Goal: Task Accomplishment & Management: Use online tool/utility

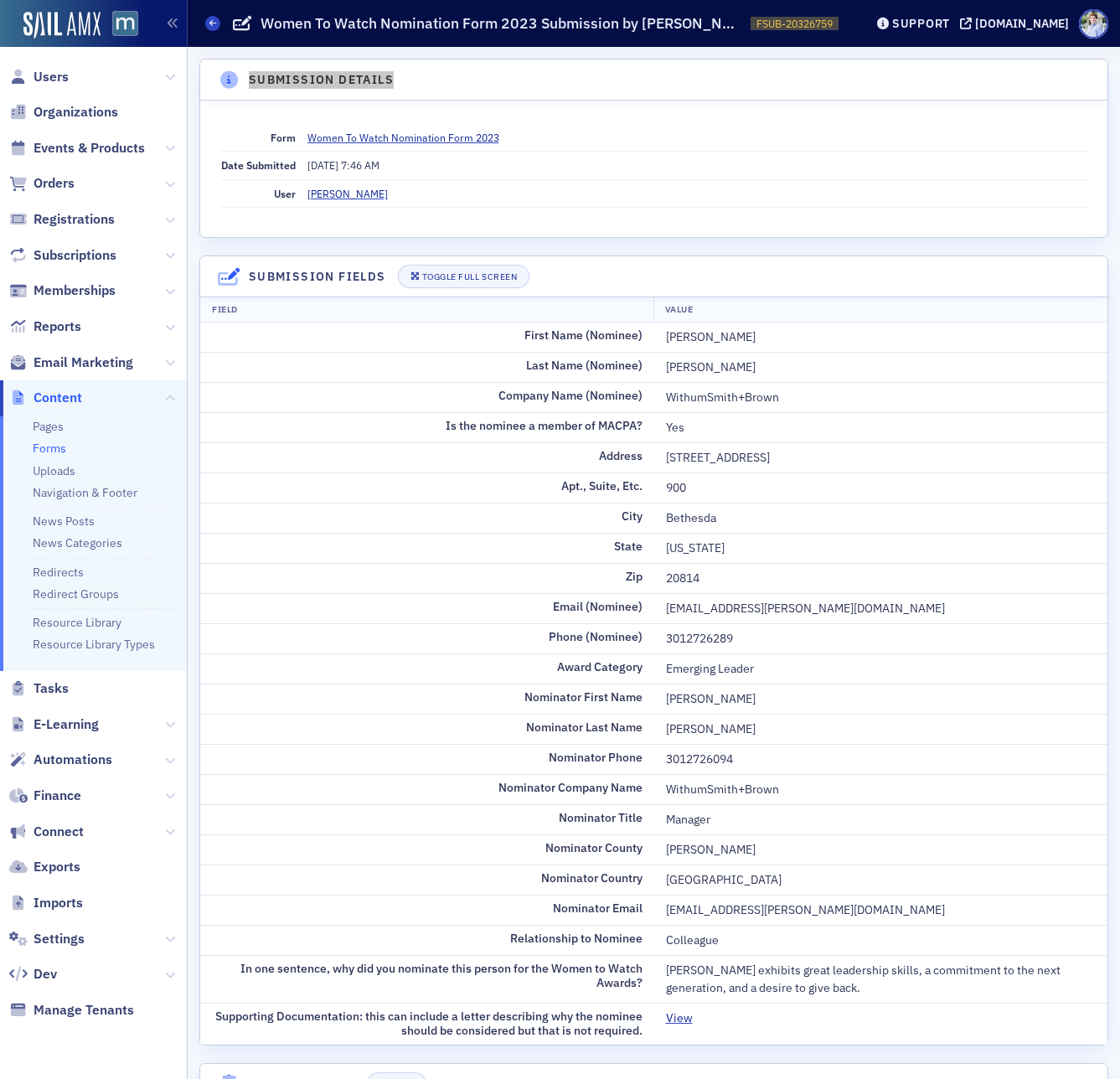
scroll to position [115, 0]
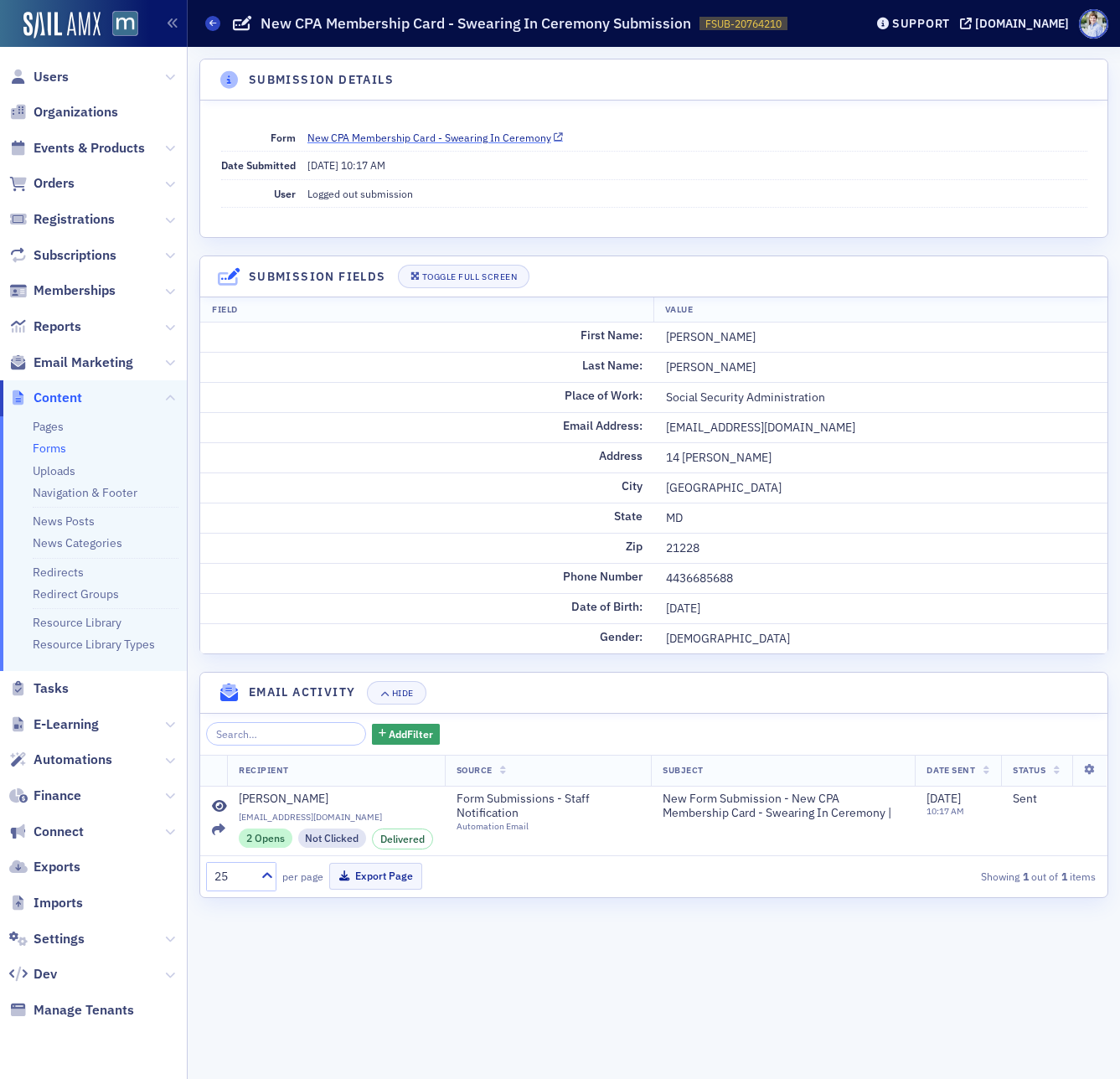
click at [361, 136] on link "New CPA Membership Card - Swearing In Ceremony" at bounding box center [436, 137] width 256 height 15
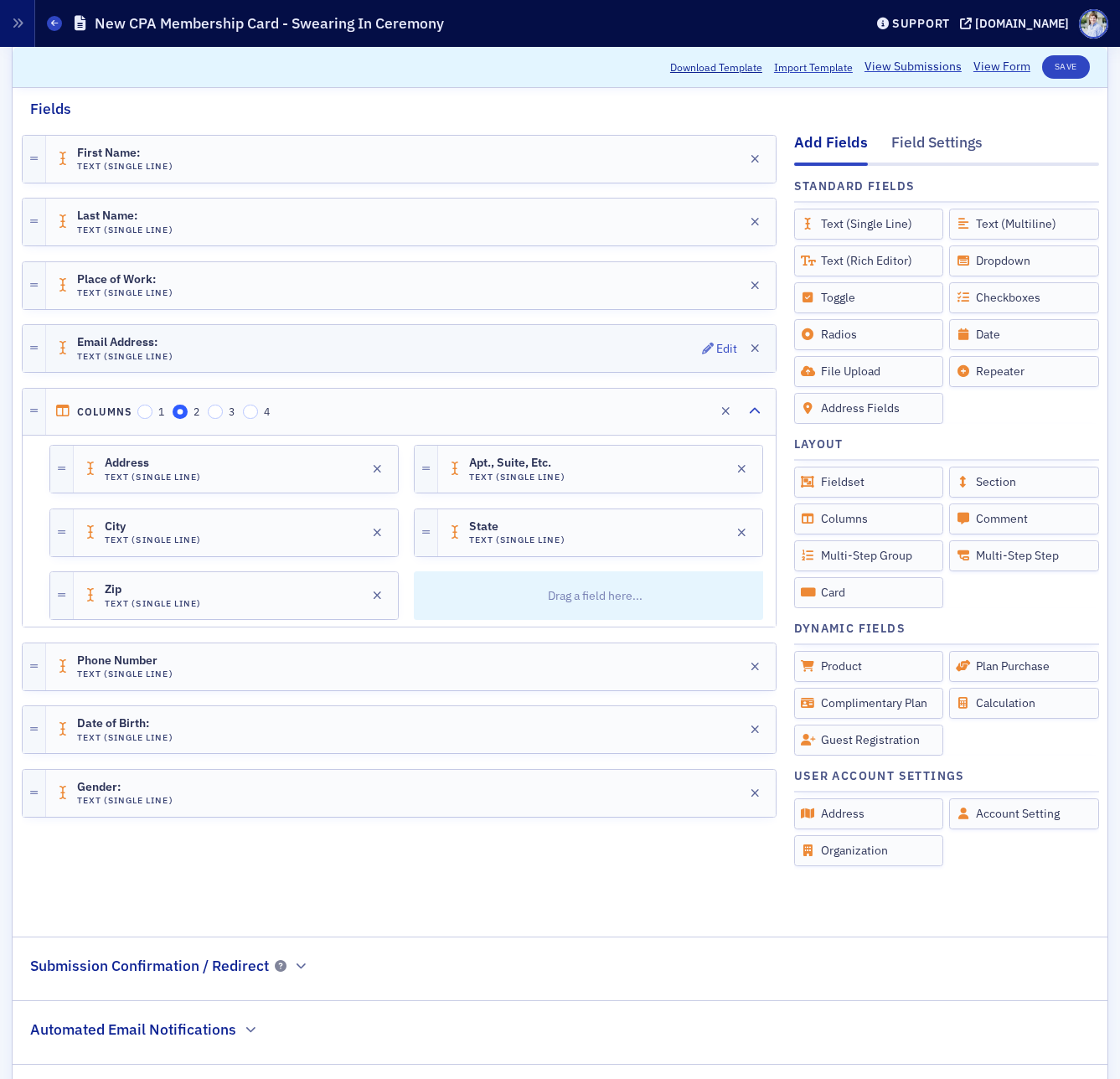
scroll to position [200, 0]
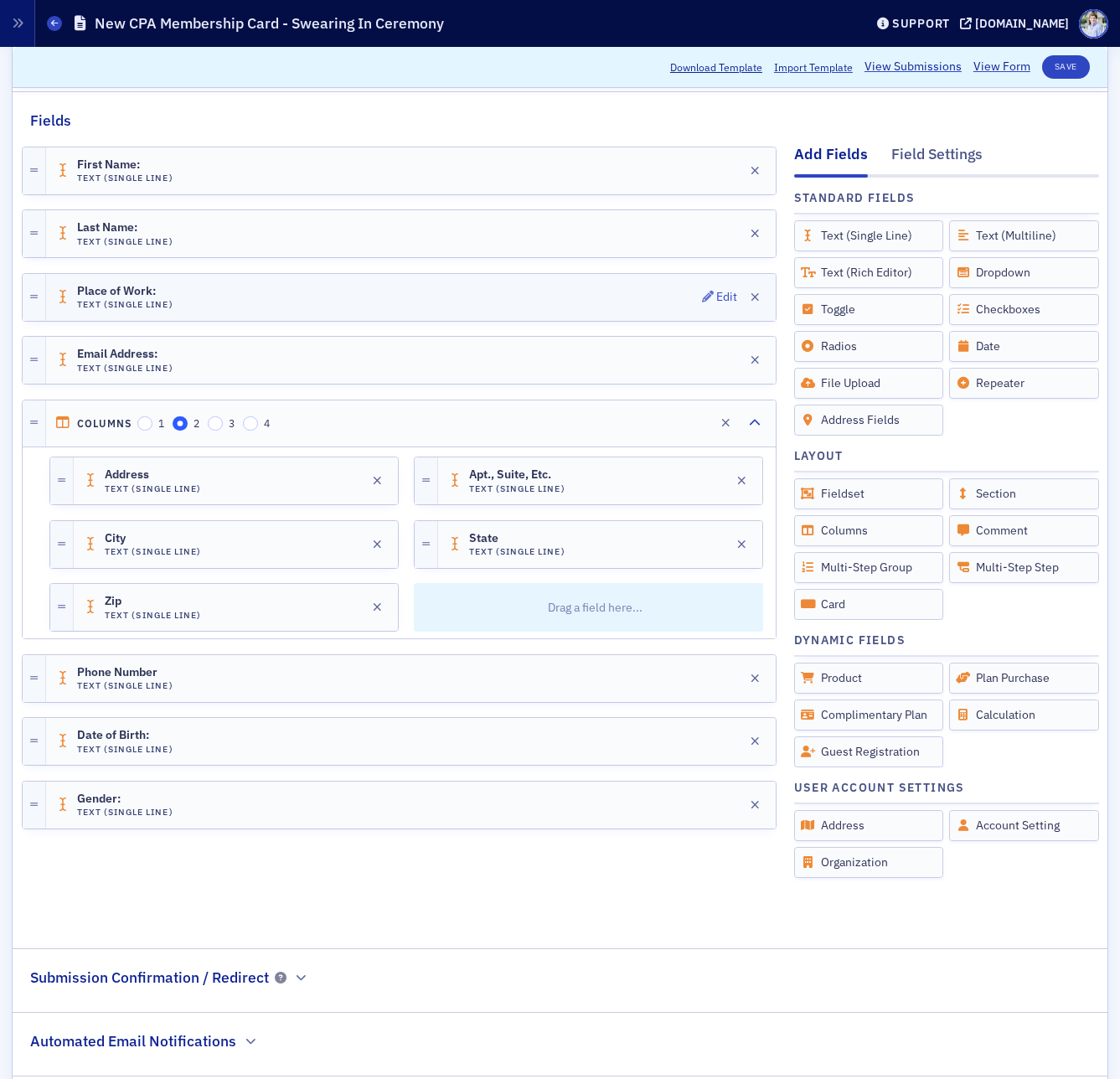
click at [206, 314] on div "Place of Work: Text (Single Line) Edit" at bounding box center [410, 297] width 729 height 47
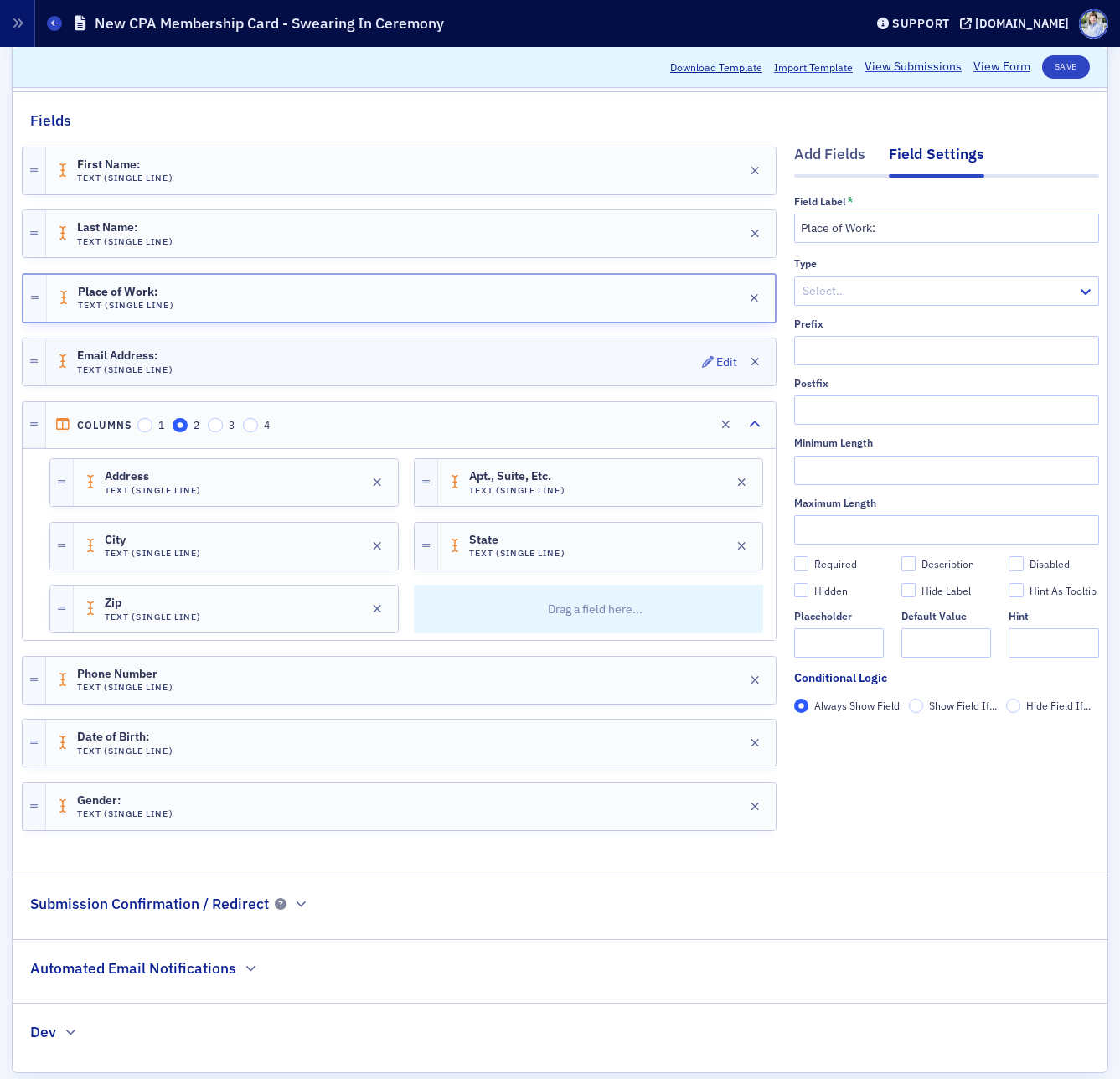
click at [241, 354] on div "Email Address: Text (Single Line) Edit" at bounding box center [410, 361] width 729 height 47
click at [191, 670] on div "Phone Number Text (Single Line) Edit" at bounding box center [410, 680] width 729 height 47
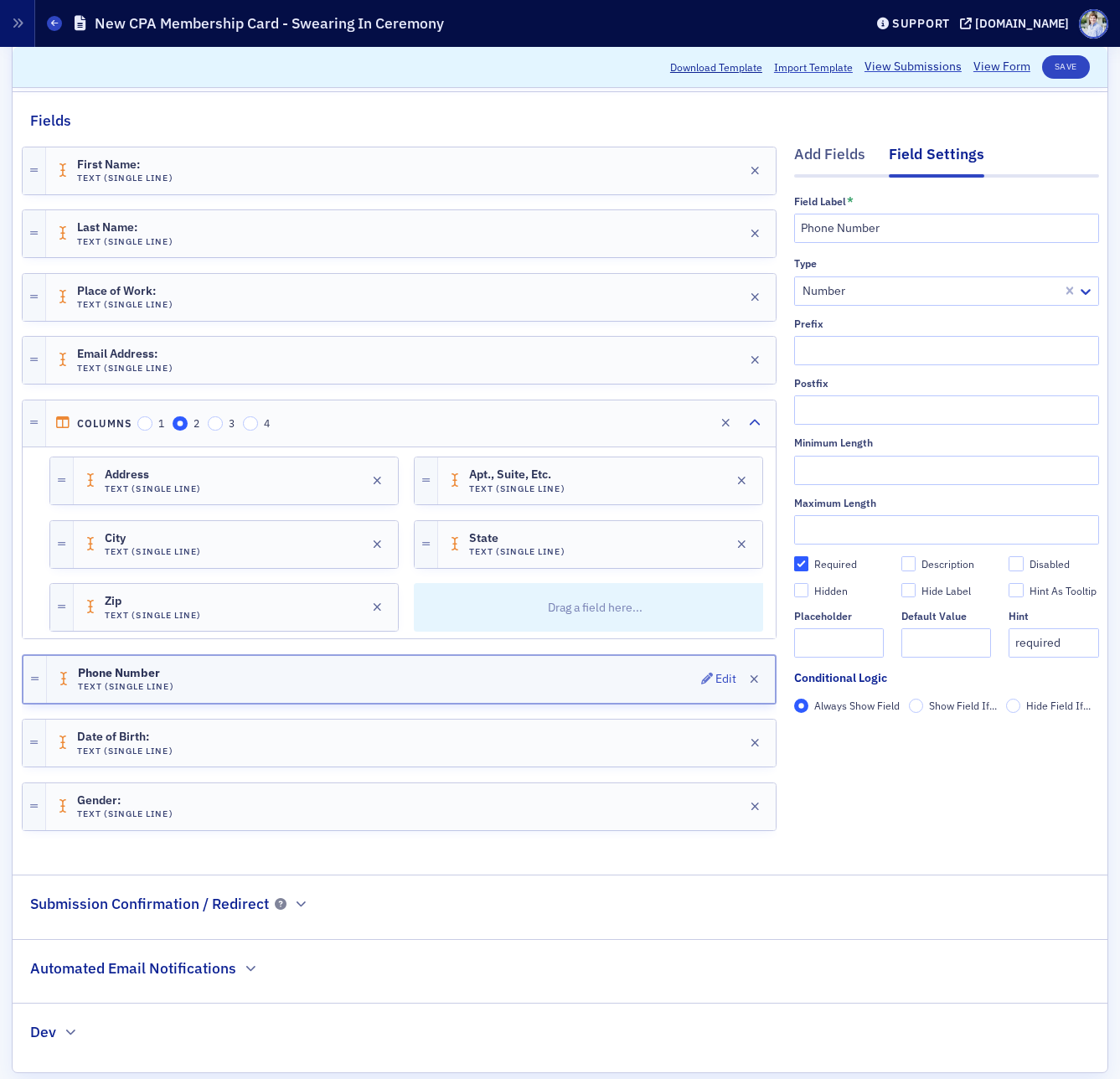
click at [205, 666] on div "Phone Number Text (Single Line) Edit" at bounding box center [411, 679] width 728 height 47
click at [852, 299] on div at bounding box center [930, 291] width 259 height 21
click at [904, 263] on div "Type" at bounding box center [946, 263] width 305 height 13
click at [866, 312] on div "Type Number Prefix Postfix Minimum Length Maximum Length Required Description D…" at bounding box center [946, 457] width 305 height 401
click at [875, 259] on div "Type" at bounding box center [946, 263] width 305 height 13
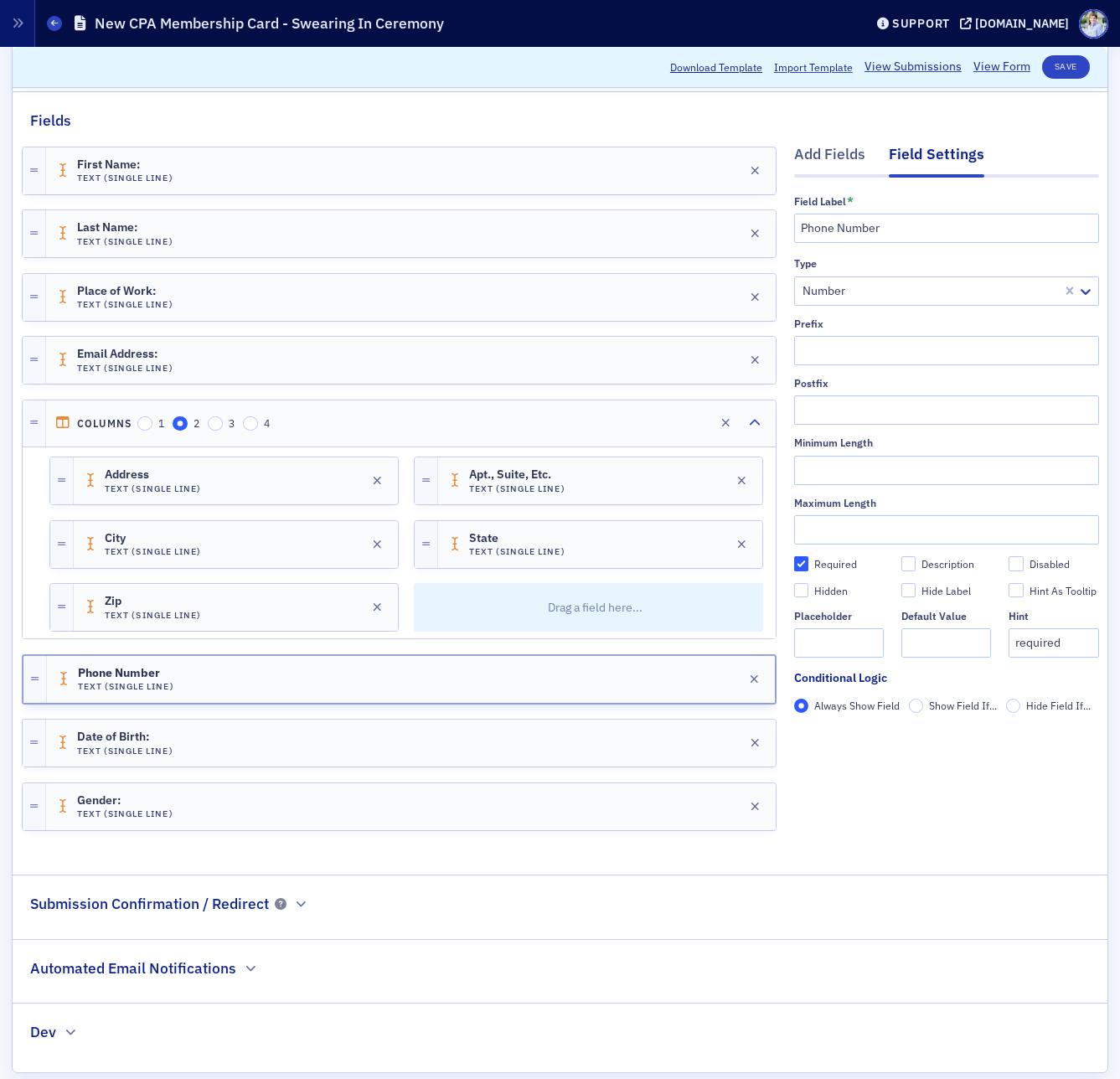
click at [870, 290] on div at bounding box center [930, 291] width 259 height 21
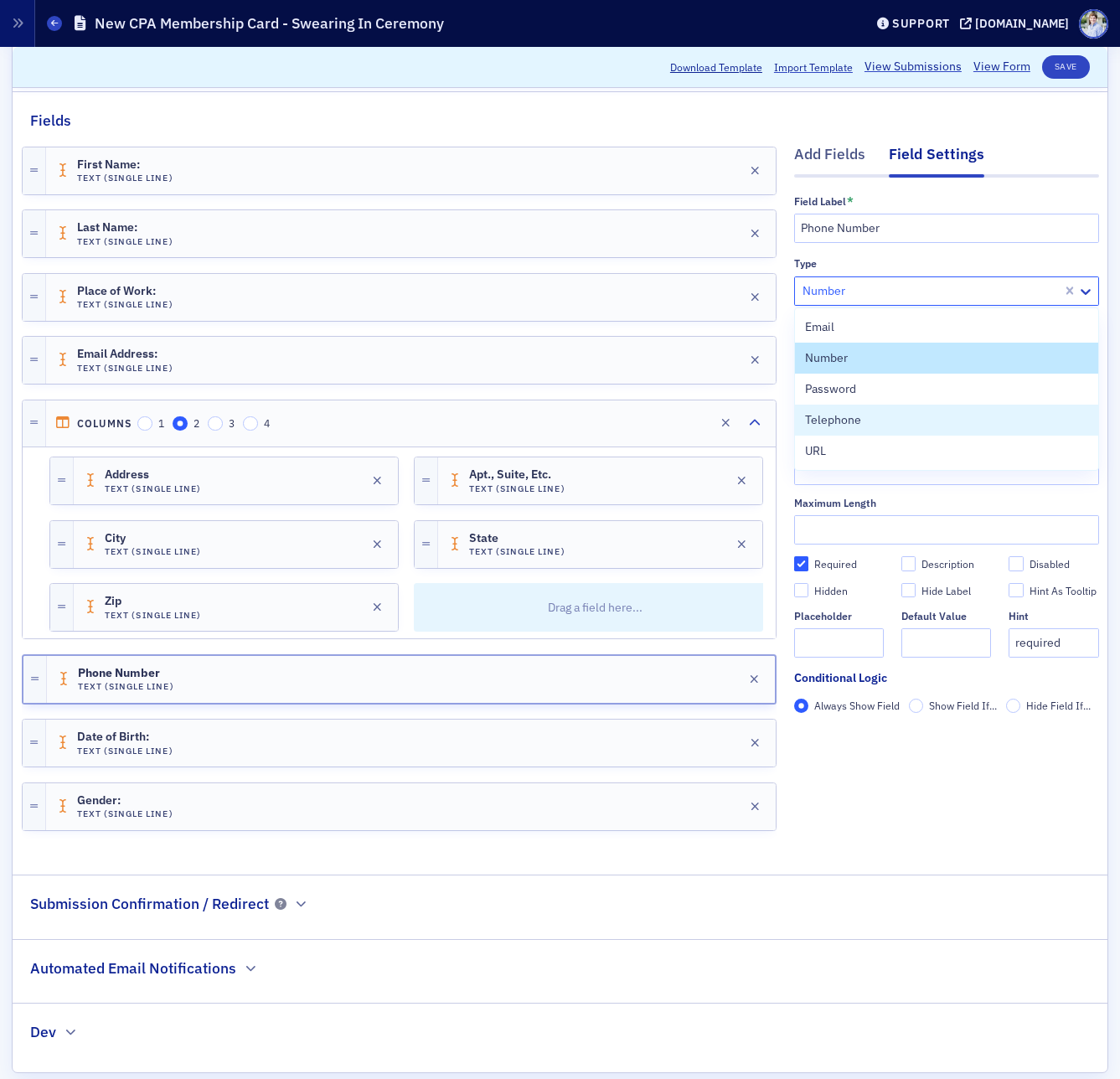
click at [843, 418] on span "Telephone" at bounding box center [833, 421] width 56 height 18
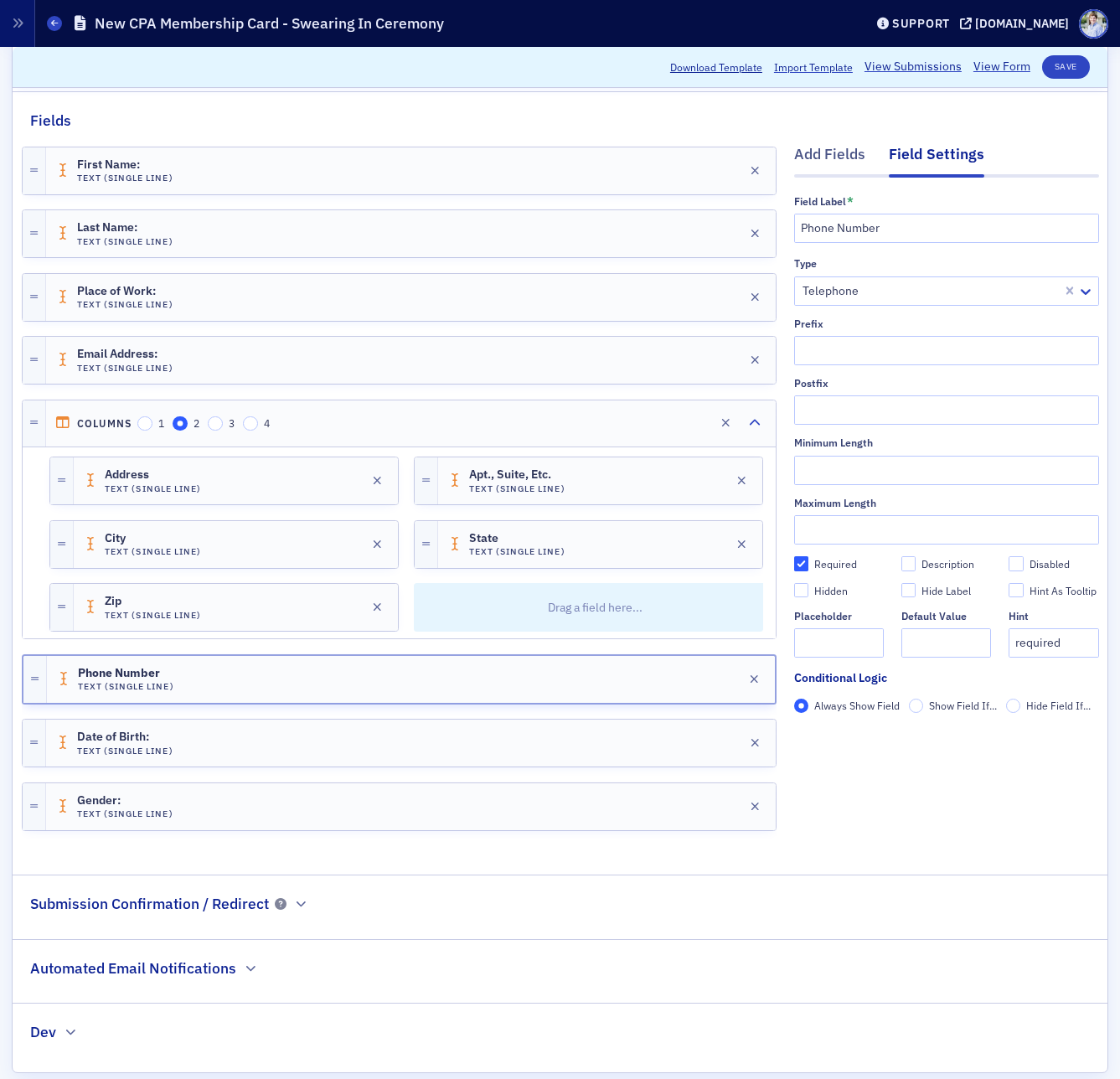
click at [857, 260] on div "Type" at bounding box center [946, 263] width 305 height 13
click at [1073, 64] on button "Save" at bounding box center [1065, 67] width 47 height 23
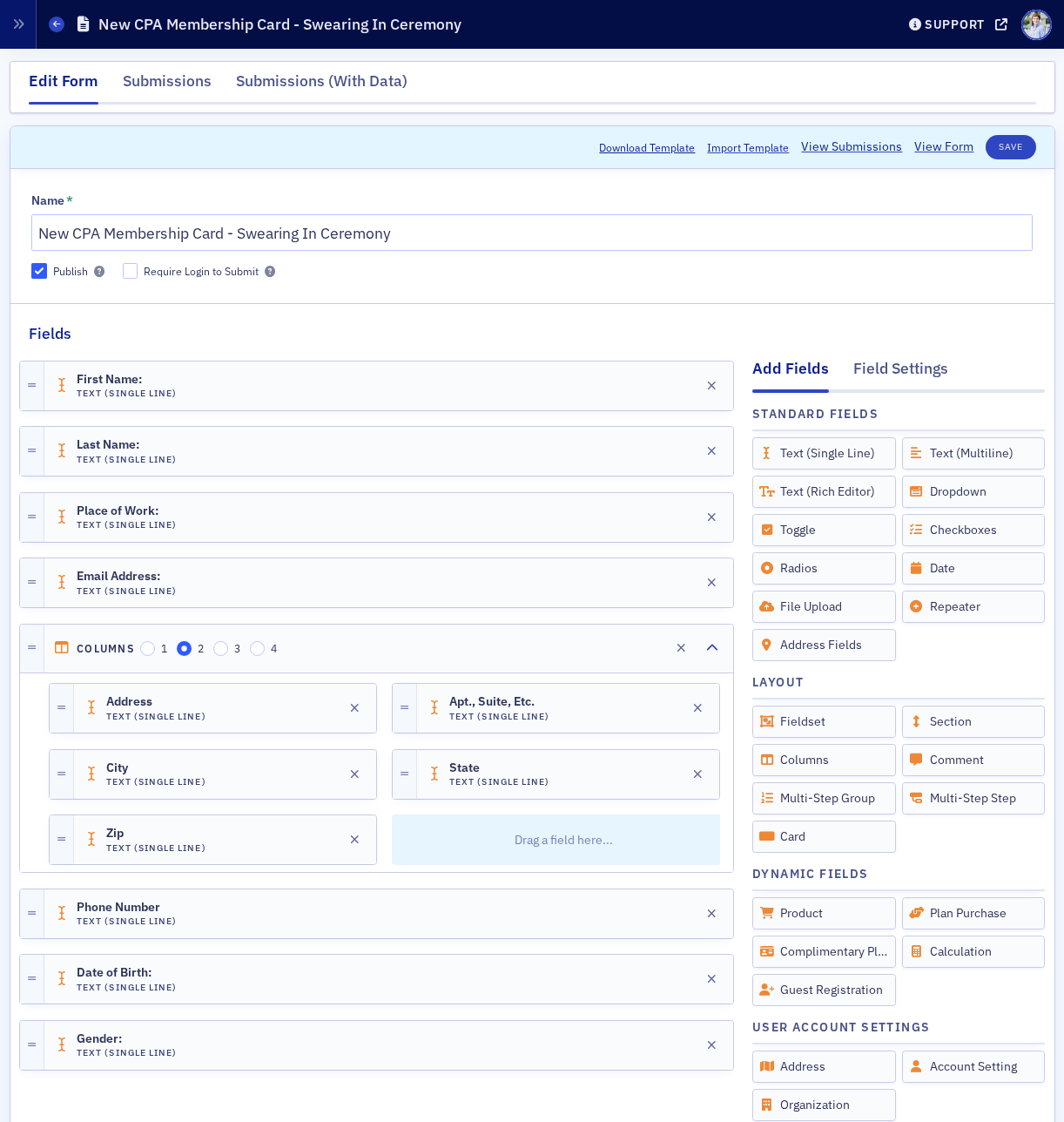
scroll to position [308, 0]
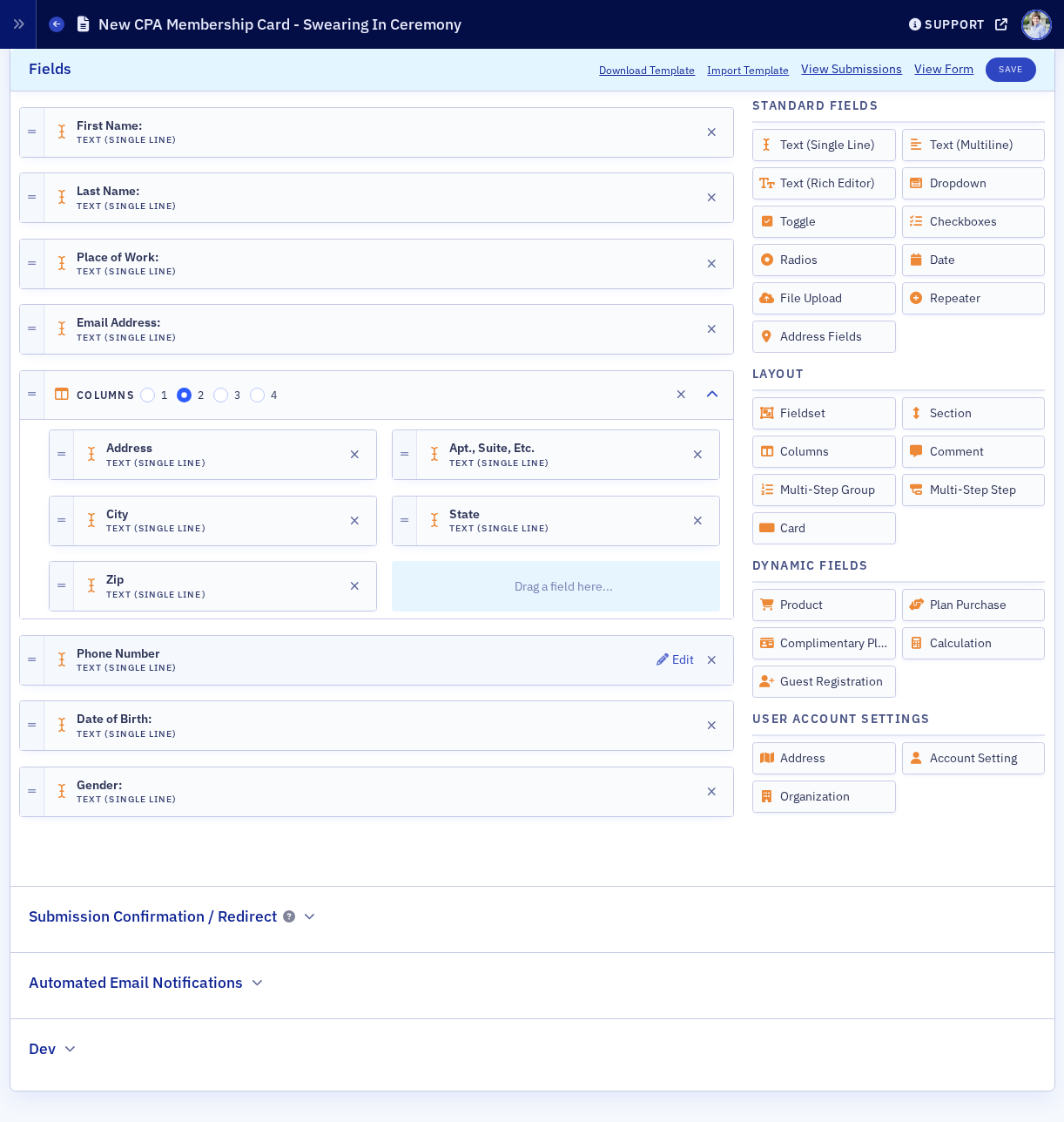
click at [216, 658] on div "Phone Number Text (Single Line) Edit" at bounding box center [389, 660] width 689 height 48
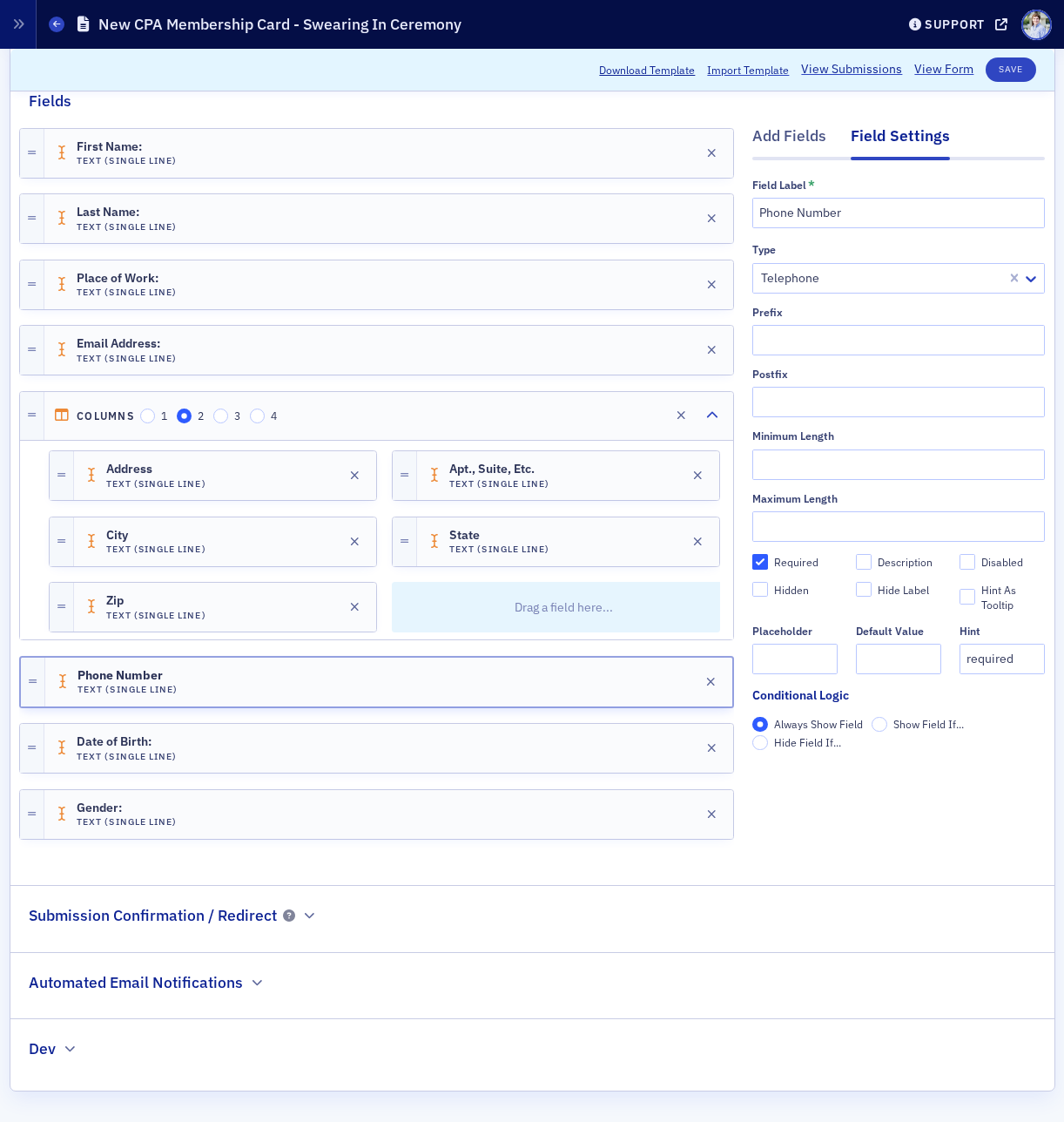
scroll to position [233, 0]
click at [919, 265] on div "Telephone" at bounding box center [898, 278] width 293 height 31
click at [924, 241] on div "Field Label * Phone Number Type Telephone Prefix Postfix Minimum Length Maximum…" at bounding box center [898, 471] width 293 height 584
click at [924, 242] on div "Field Label * Phone Number Type Telephone Prefix Postfix Minimum Length Maximum…" at bounding box center [898, 471] width 293 height 584
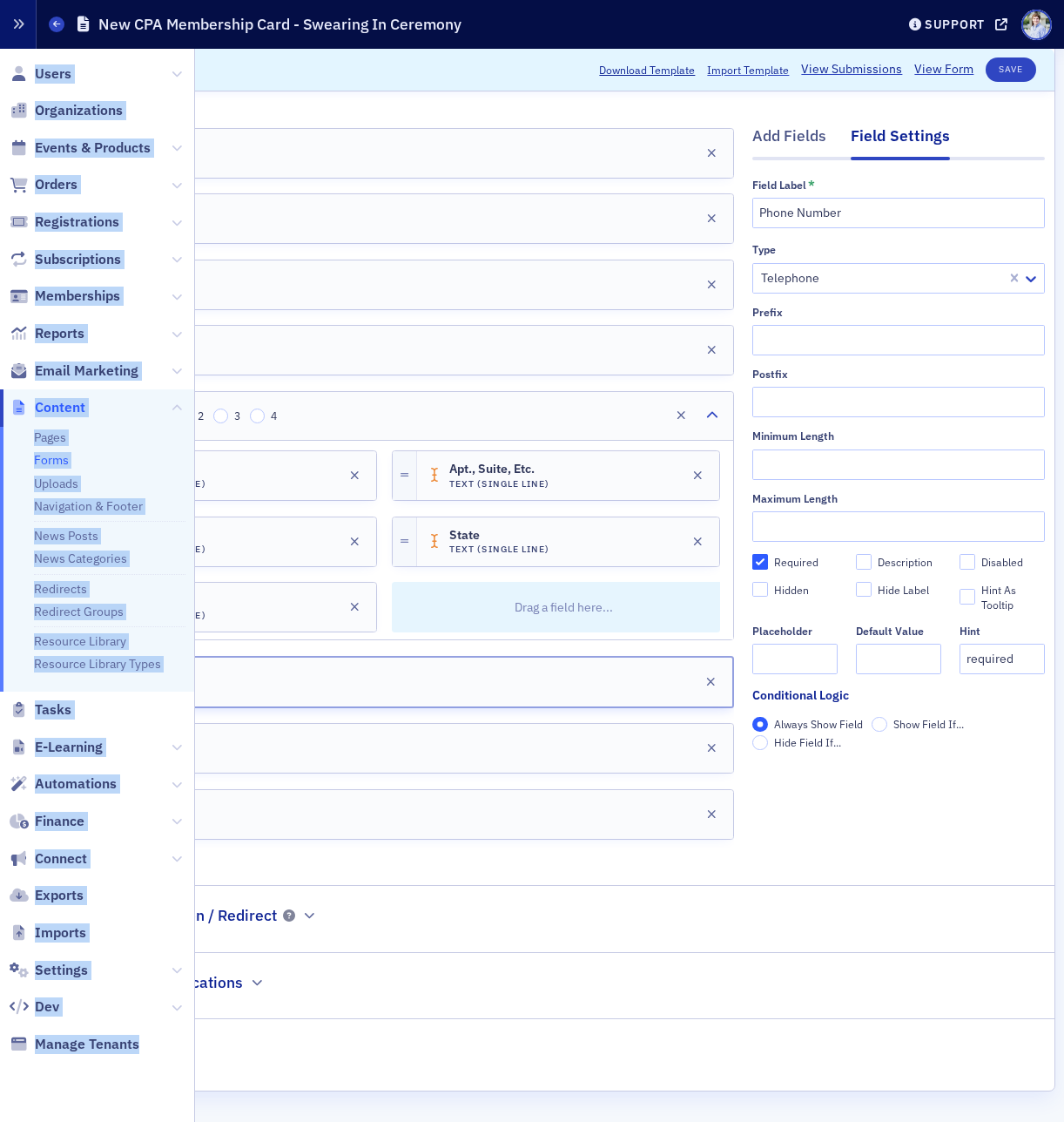
click at [34, 32] on div "Prod Users Organizations Events & Products Orders Registrations Subscriptions M…" at bounding box center [532, 561] width 1064 height 1122
click at [15, 20] on icon "button" at bounding box center [18, 24] width 12 height 12
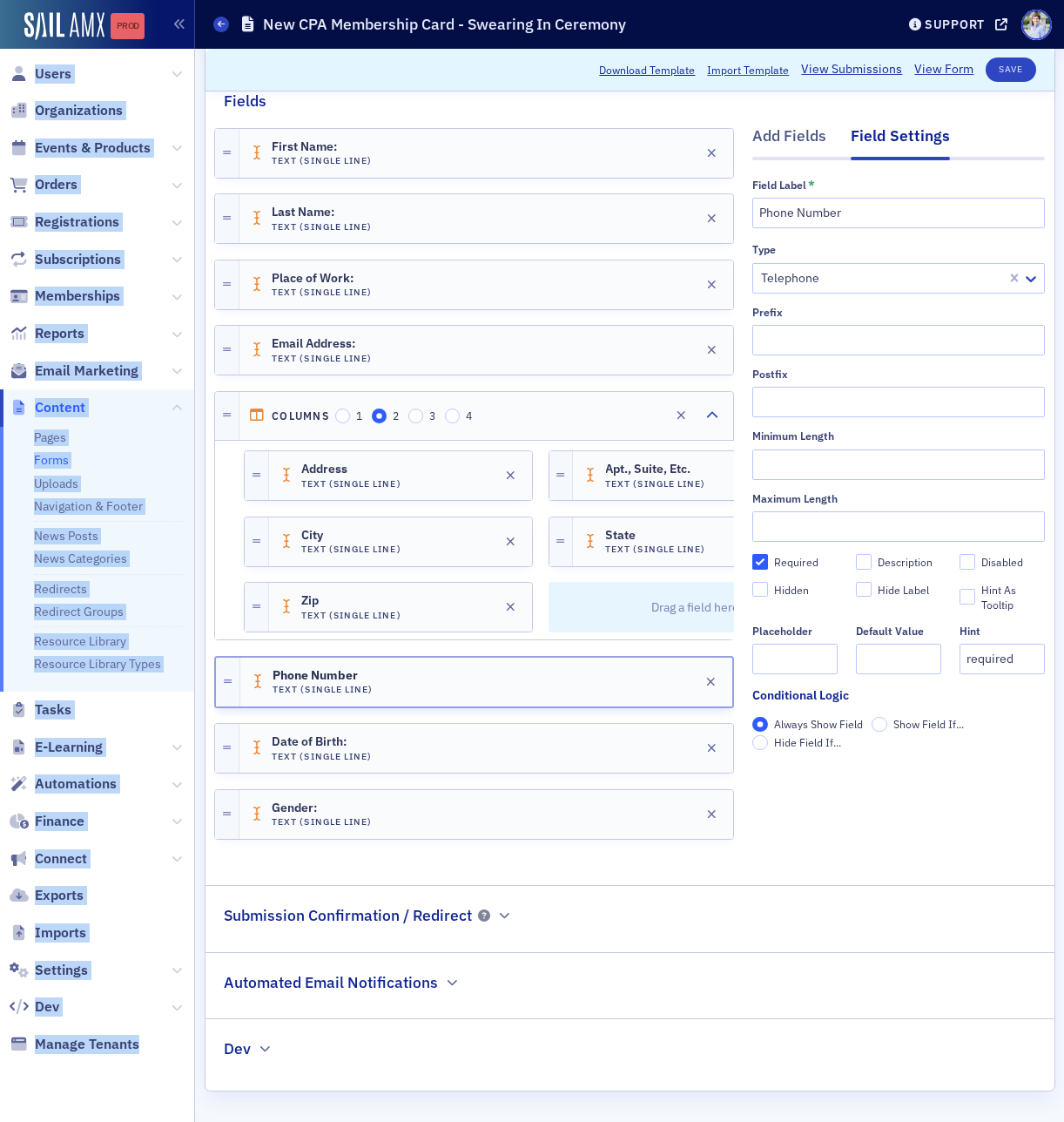
click at [135, 24] on div "Prod" at bounding box center [127, 26] width 34 height 14
